Goal: Task Accomplishment & Management: Manage account settings

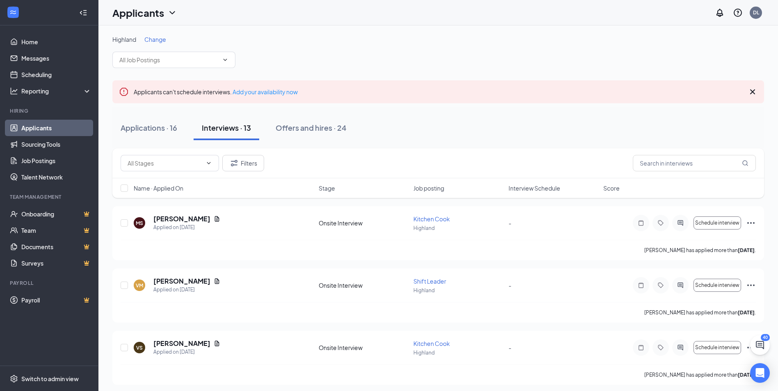
click at [162, 41] on span "Change" at bounding box center [155, 39] width 22 height 7
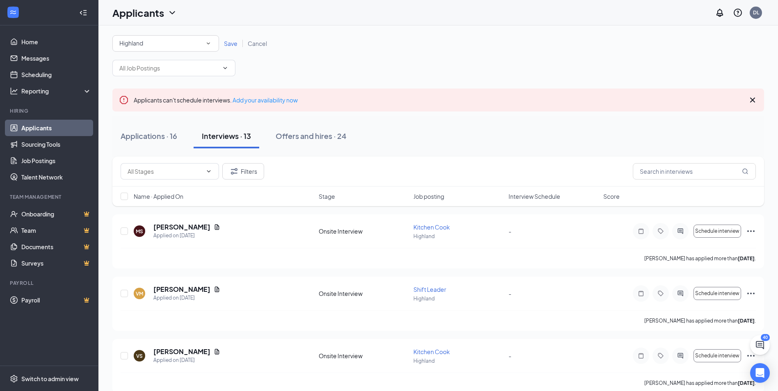
click at [212, 41] on icon "SmallChevronDown" at bounding box center [208, 43] width 7 height 7
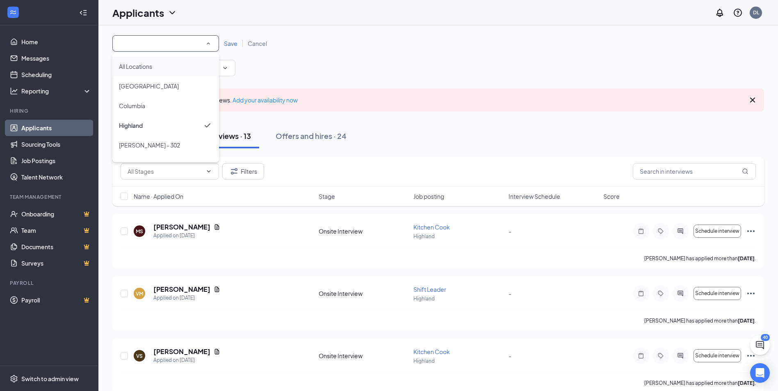
click at [177, 63] on div "All Locations" at bounding box center [165, 66] width 93 height 10
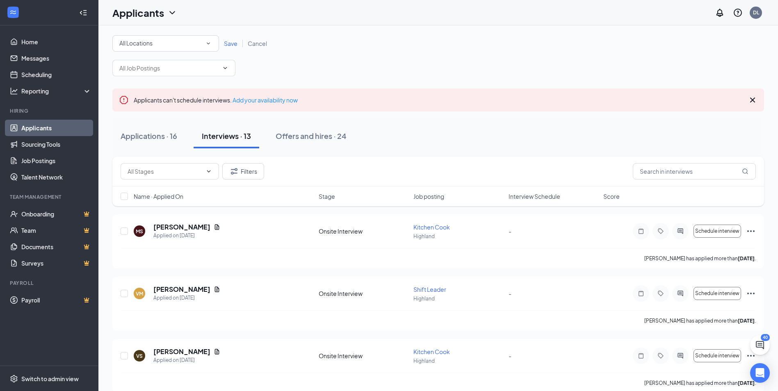
click at [229, 43] on span "Save" at bounding box center [231, 43] width 14 height 7
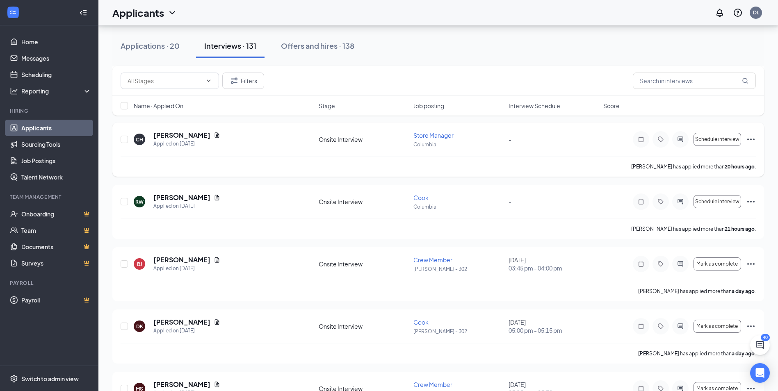
scroll to position [656, 0]
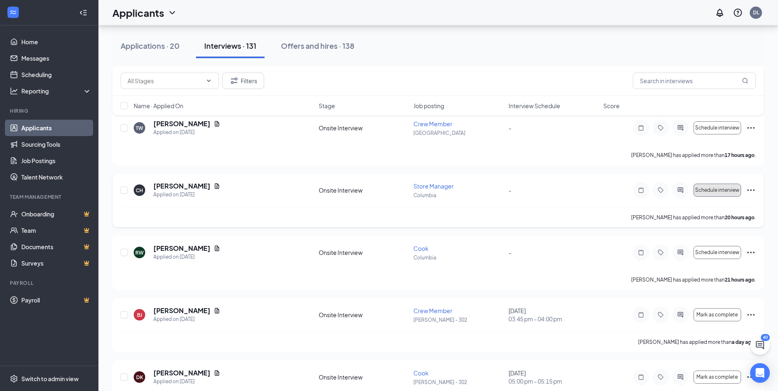
click at [735, 193] on button "Schedule interview" at bounding box center [717, 190] width 48 height 13
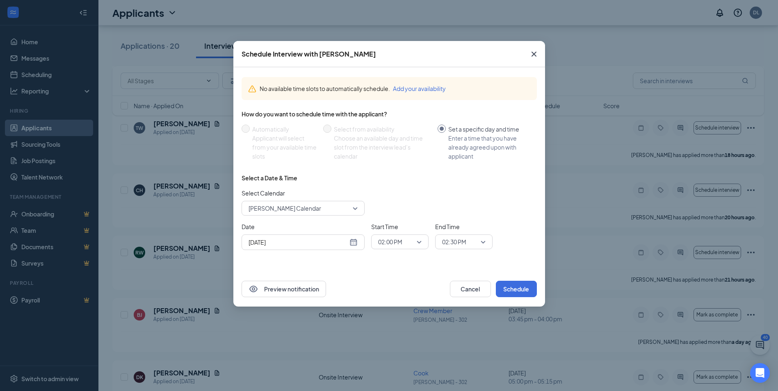
click at [355, 244] on div "Sep 16, 2025" at bounding box center [302, 242] width 109 height 9
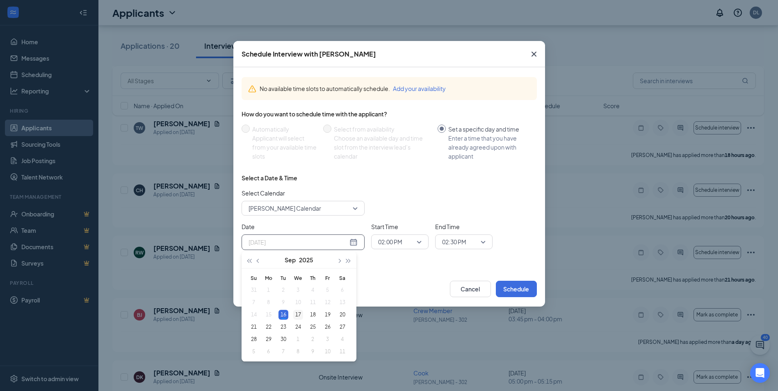
type input "Sep 17, 2025"
drag, startPoint x: 298, startPoint y: 312, endPoint x: 307, endPoint y: 304, distance: 11.6
click at [299, 311] on div "17" at bounding box center [298, 315] width 10 height 10
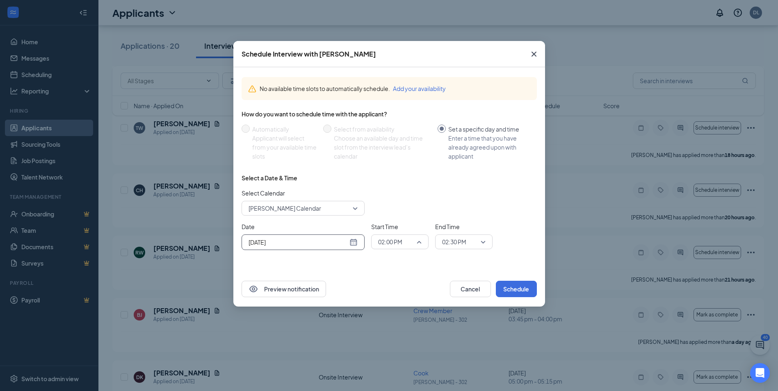
click at [421, 242] on span "02:00 PM" at bounding box center [399, 242] width 43 height 12
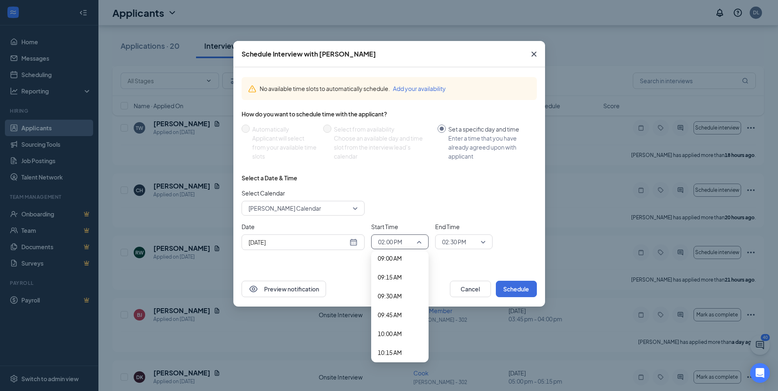
scroll to position [684, 0]
click at [391, 330] on span "10:00 AM" at bounding box center [390, 334] width 24 height 9
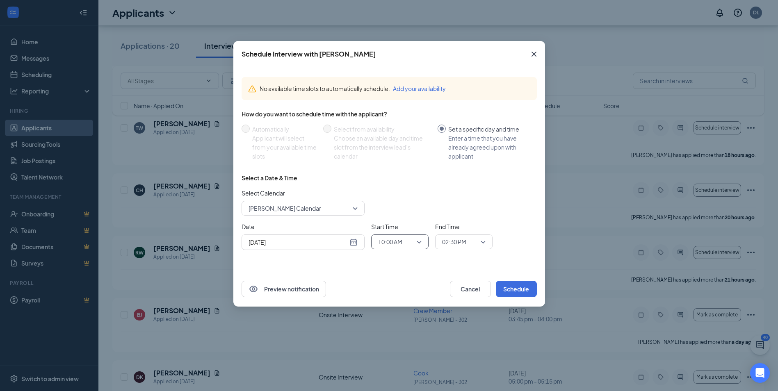
click at [484, 244] on span "02:30 PM" at bounding box center [463, 242] width 43 height 12
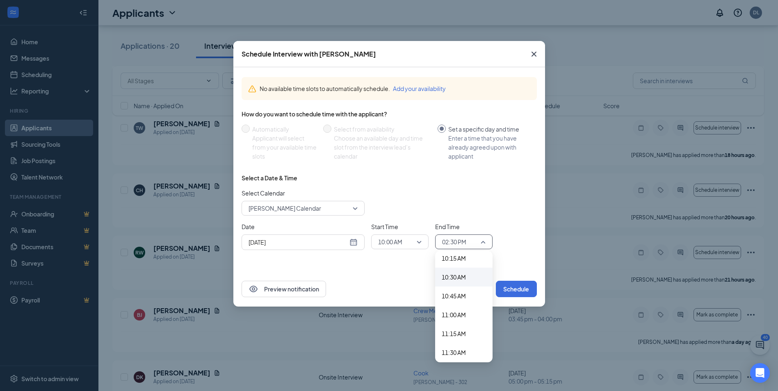
scroll to position [762, 0]
click at [455, 332] on span "11:00 AM" at bounding box center [453, 330] width 24 height 9
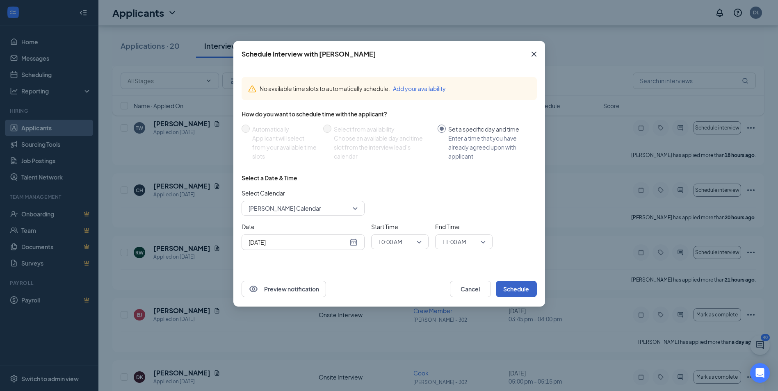
click at [525, 288] on button "Schedule" at bounding box center [516, 289] width 41 height 16
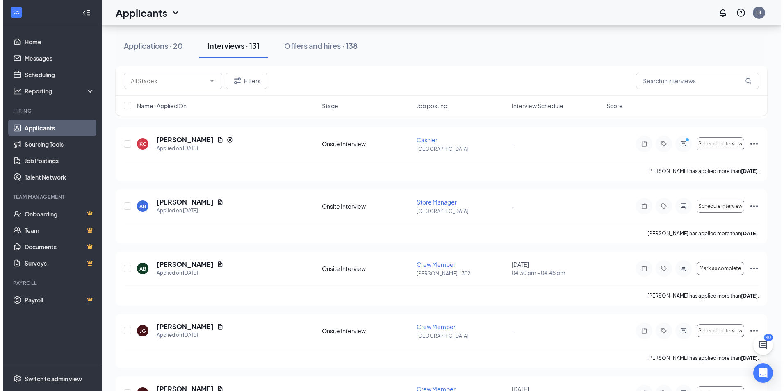
scroll to position [1558, 0]
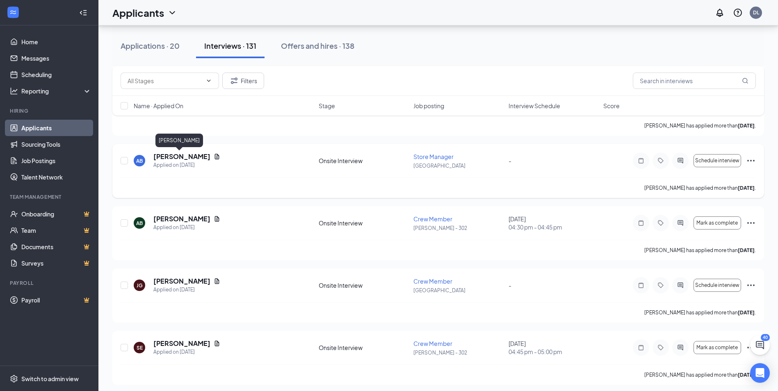
click at [176, 156] on h5 "Alana Beede" at bounding box center [181, 156] width 57 height 9
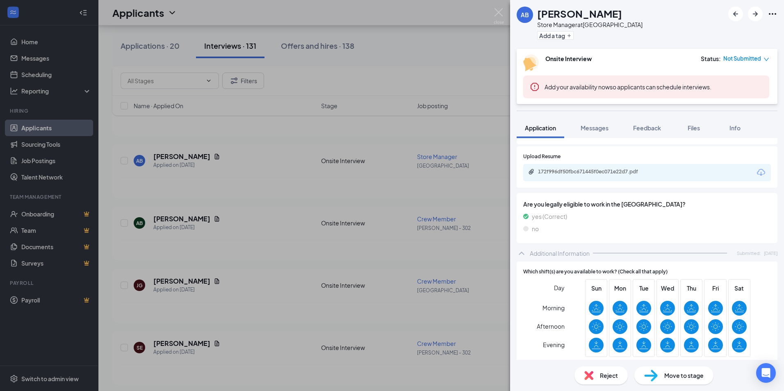
scroll to position [369, 0]
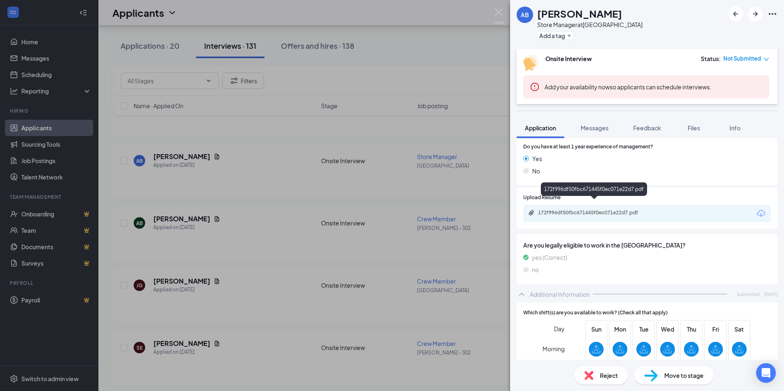
click at [594, 209] on div "172f996df50fbc671445f0ec071e22d7.pdf" at bounding box center [595, 212] width 115 height 7
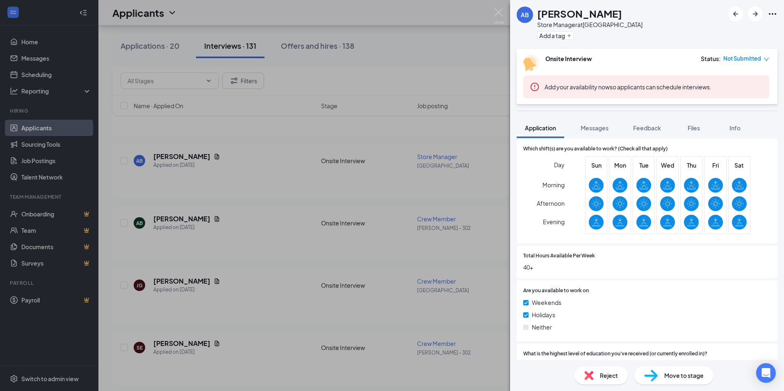
click at [605, 374] on span "Reject" at bounding box center [609, 375] width 18 height 9
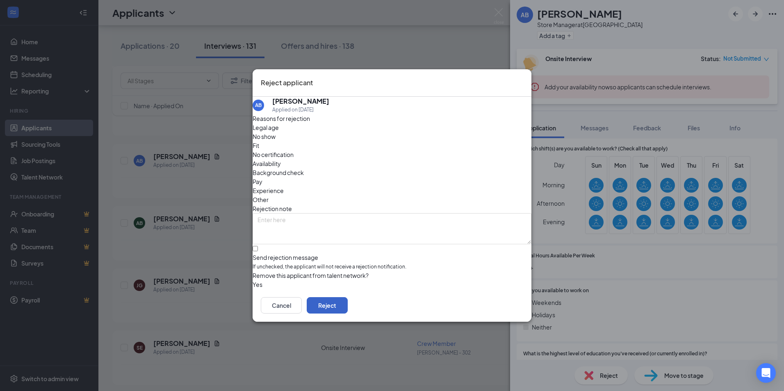
click at [348, 306] on button "Reject" at bounding box center [327, 305] width 41 height 16
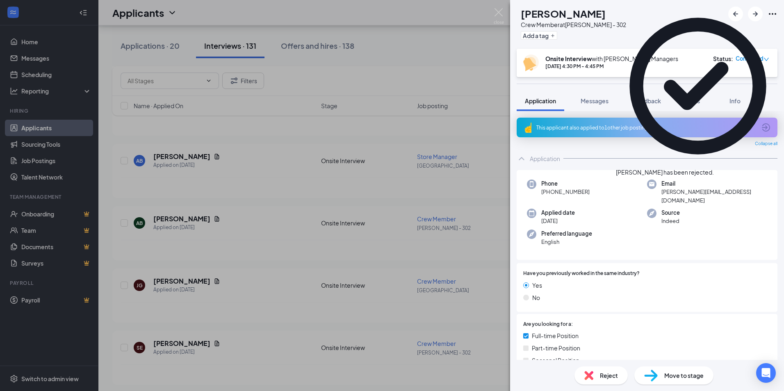
click at [352, 199] on div "AB Alana Beede Crew Member at O'Fallon - 302 Add a tag Onsite Interview with O'…" at bounding box center [392, 195] width 784 height 391
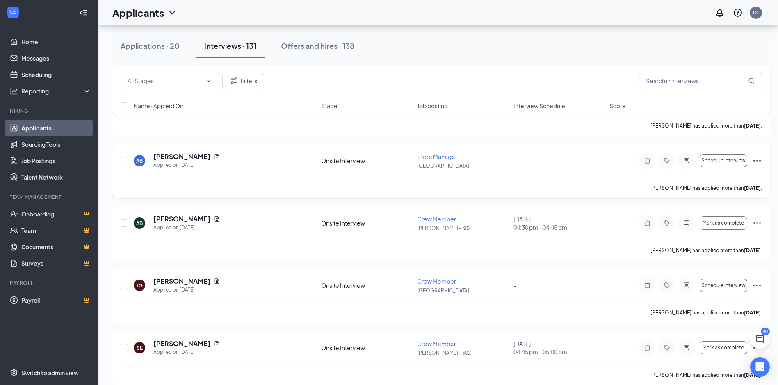
drag, startPoint x: 408, startPoint y: 189, endPoint x: 384, endPoint y: 183, distance: 24.0
click at [384, 183] on div "Alana Beede has applied more than 2 days ago ." at bounding box center [441, 187] width 641 height 20
click at [177, 155] on h5 "Alana Beede" at bounding box center [181, 156] width 57 height 9
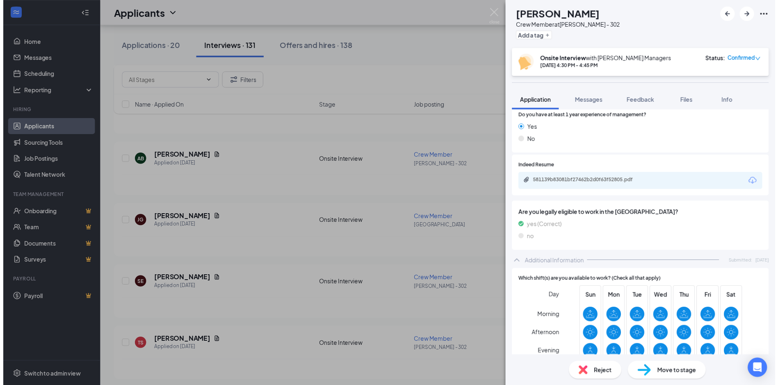
scroll to position [369, 0]
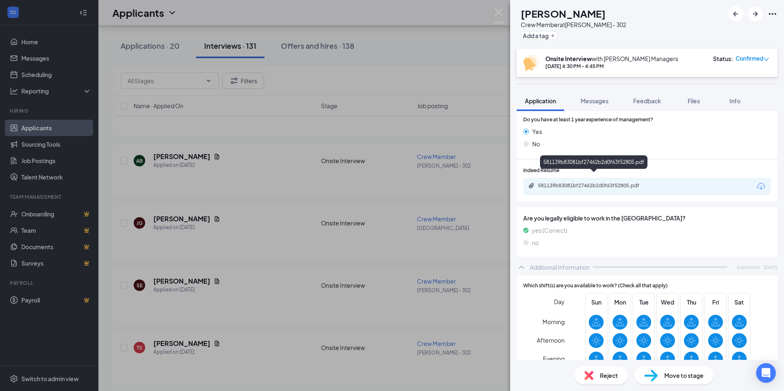
click at [583, 182] on div "581139b83081bf27462b2d0f63f52805.pdf" at bounding box center [595, 185] width 115 height 7
click at [298, 193] on div "AB Alana Beede Crew Member at O'Fallon - 302 Add a tag Onsite Interview with O'…" at bounding box center [392, 195] width 784 height 391
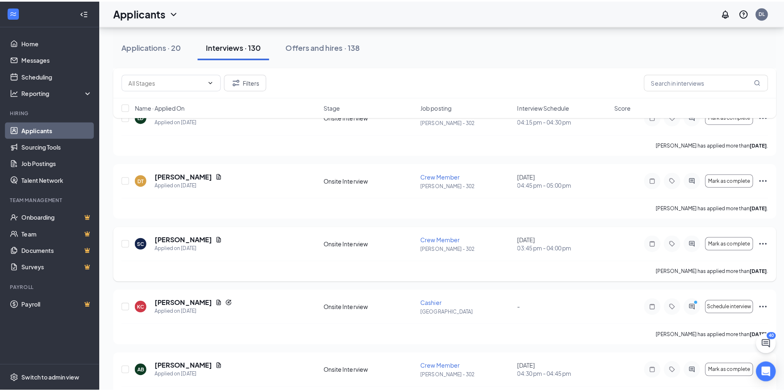
scroll to position [1353, 0]
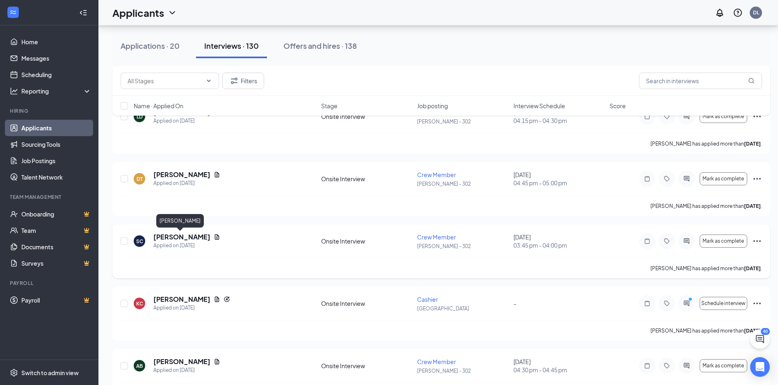
click at [191, 238] on h5 "Samantha Coe" at bounding box center [181, 236] width 57 height 9
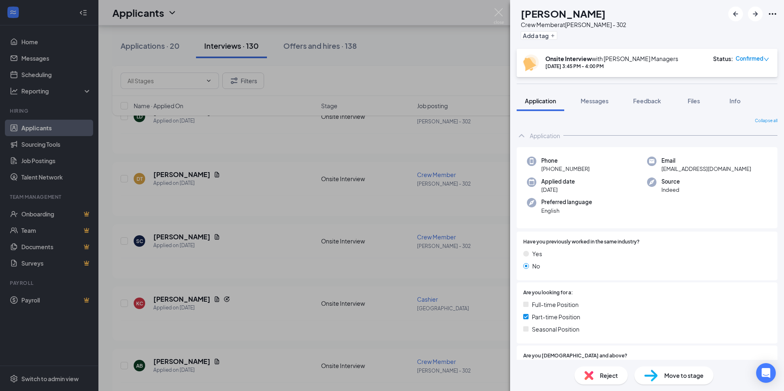
drag, startPoint x: 575, startPoint y: 189, endPoint x: 612, endPoint y: 184, distance: 37.2
click at [612, 184] on div "Applied date Sep 14" at bounding box center [587, 185] width 120 height 17
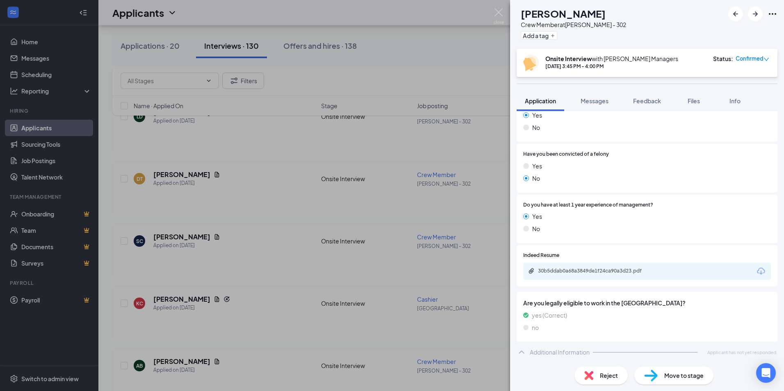
scroll to position [253, 0]
click at [579, 271] on div "30b5ddab0a68a3849de1f24ca90a3d23.pdf" at bounding box center [595, 270] width 115 height 7
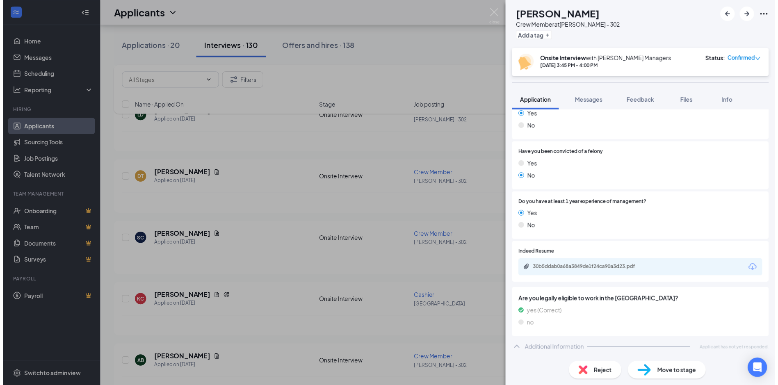
scroll to position [250, 0]
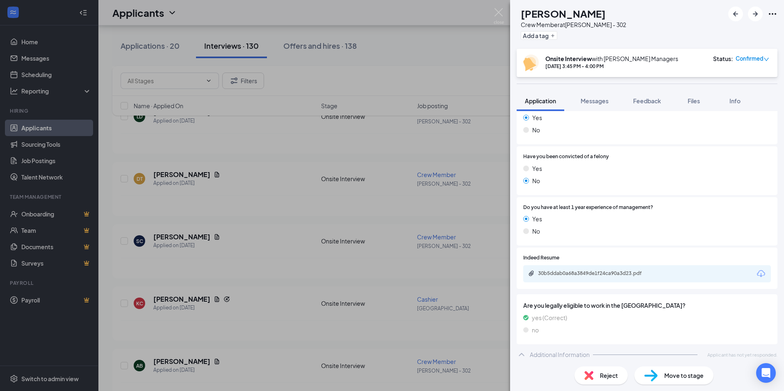
click at [455, 214] on div "SC Samantha Coe Crew Member at O'Fallon - 302 Add a tag Onsite Interview with O…" at bounding box center [392, 195] width 784 height 391
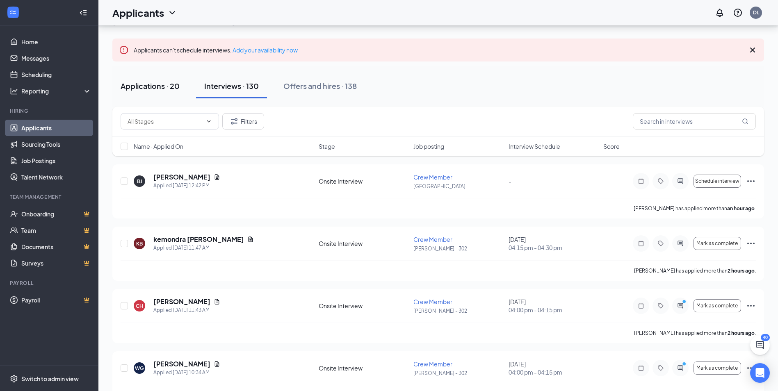
scroll to position [41, 0]
drag, startPoint x: 178, startPoint y: 48, endPoint x: 159, endPoint y: 70, distance: 29.3
click at [159, 70] on div "Applications · 20 Interviews · 130 Offers and hires · 138" at bounding box center [437, 86] width 651 height 41
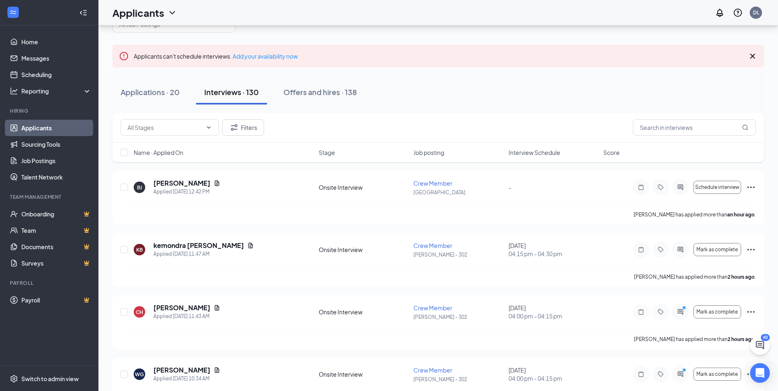
scroll to position [0, 0]
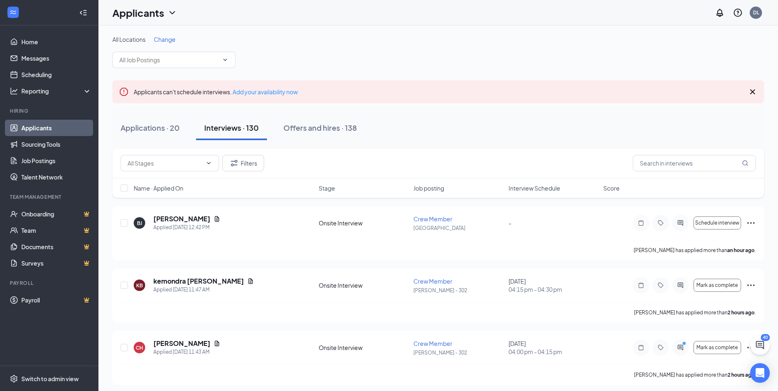
click at [165, 39] on span "Change" at bounding box center [165, 39] width 22 height 7
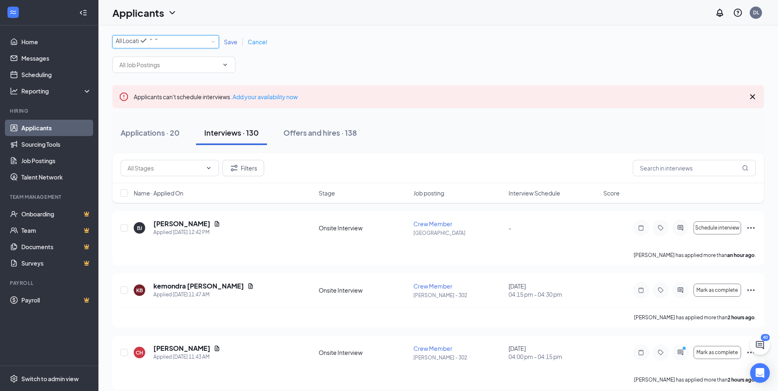
click at [159, 42] on div "All Locations" at bounding box center [137, 41] width 43 height 10
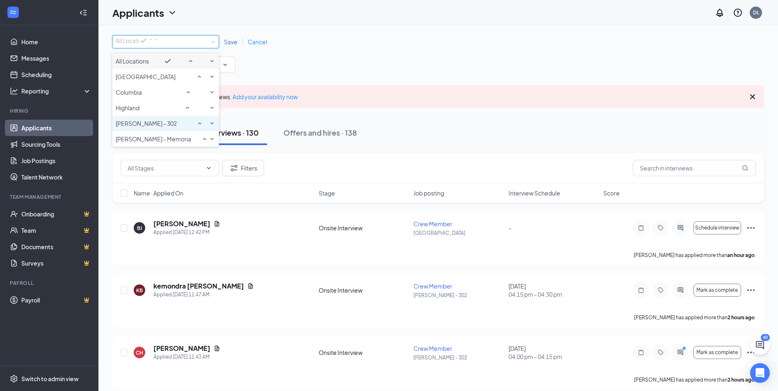
click at [159, 128] on div "[PERSON_NAME] - 302" at bounding box center [166, 123] width 100 height 10
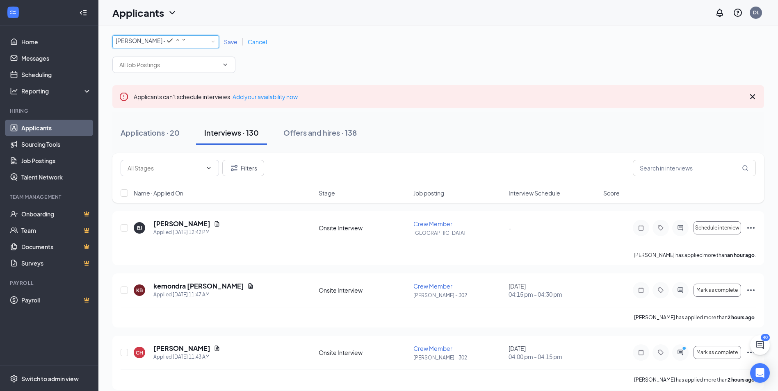
click at [231, 44] on span "Save" at bounding box center [231, 41] width 14 height 7
